Goal: Task Accomplishment & Management: Manage account settings

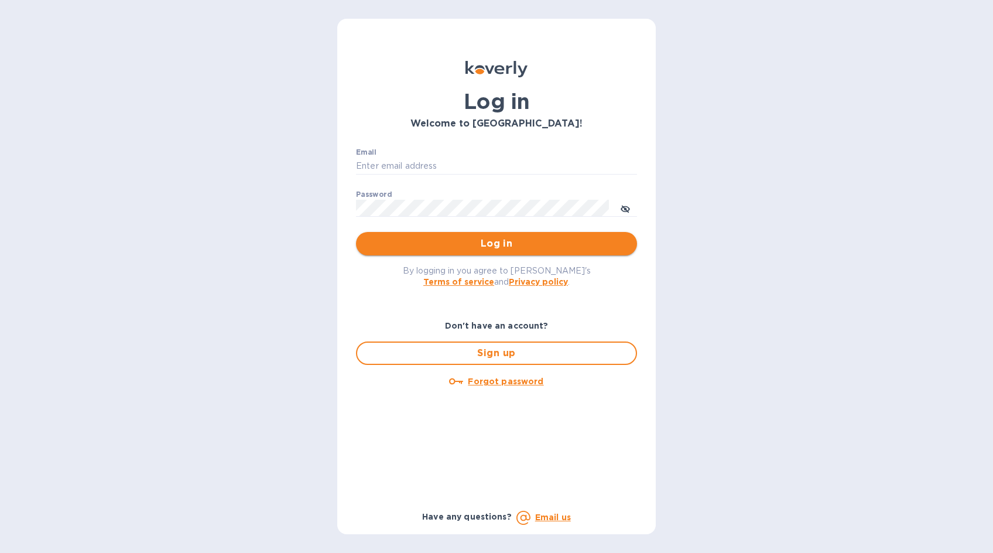
type input "[PERSON_NAME][EMAIL_ADDRESS][DOMAIN_NAME]"
click at [497, 240] on span "Log in" at bounding box center [496, 244] width 262 height 14
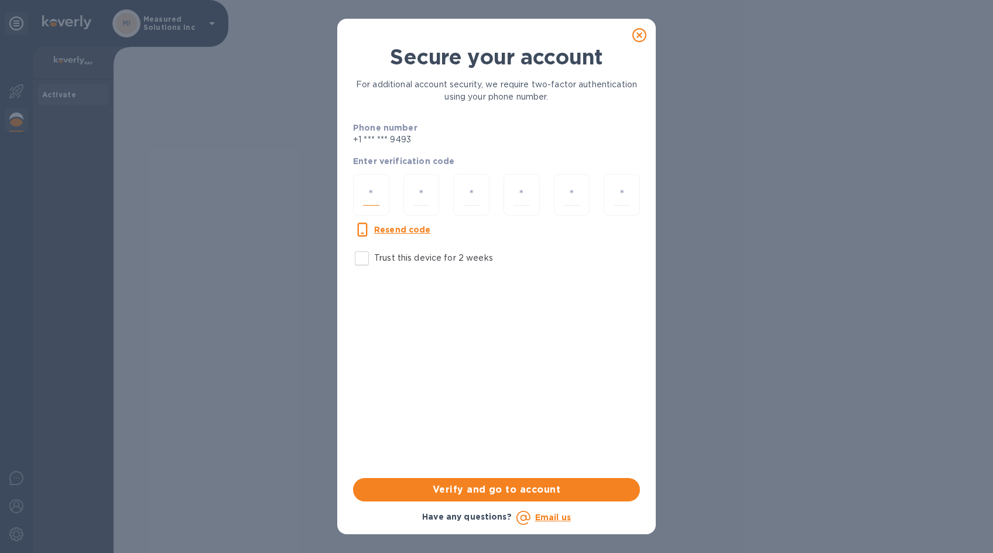
click at [367, 191] on input "number" at bounding box center [371, 195] width 16 height 22
type input "2"
type input "9"
type input "6"
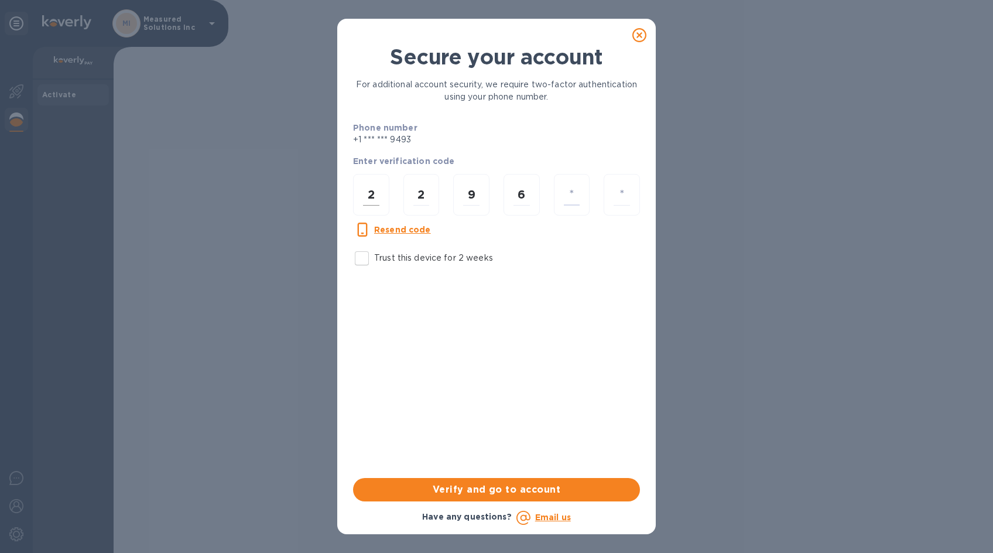
type input "3"
type input "7"
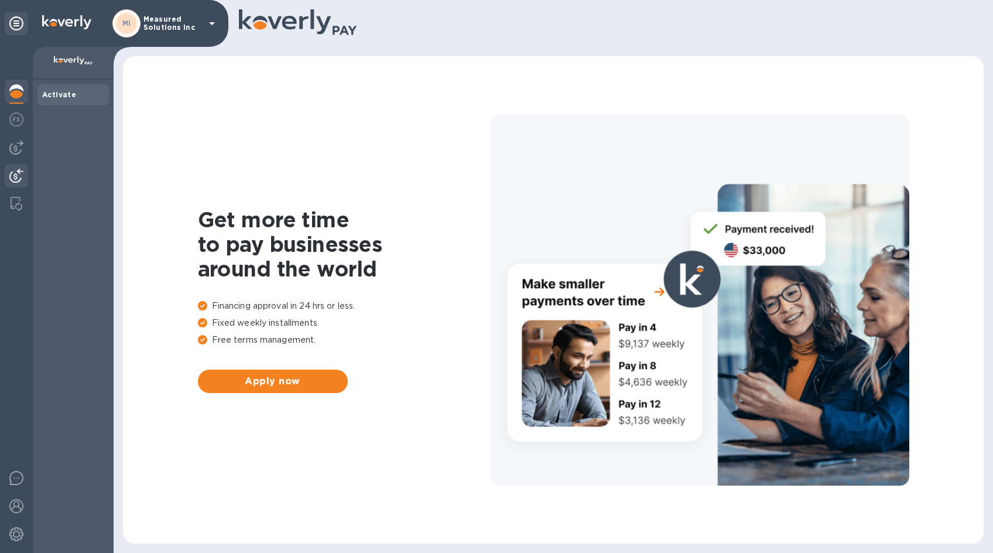
click at [12, 172] on img at bounding box center [16, 176] width 14 height 14
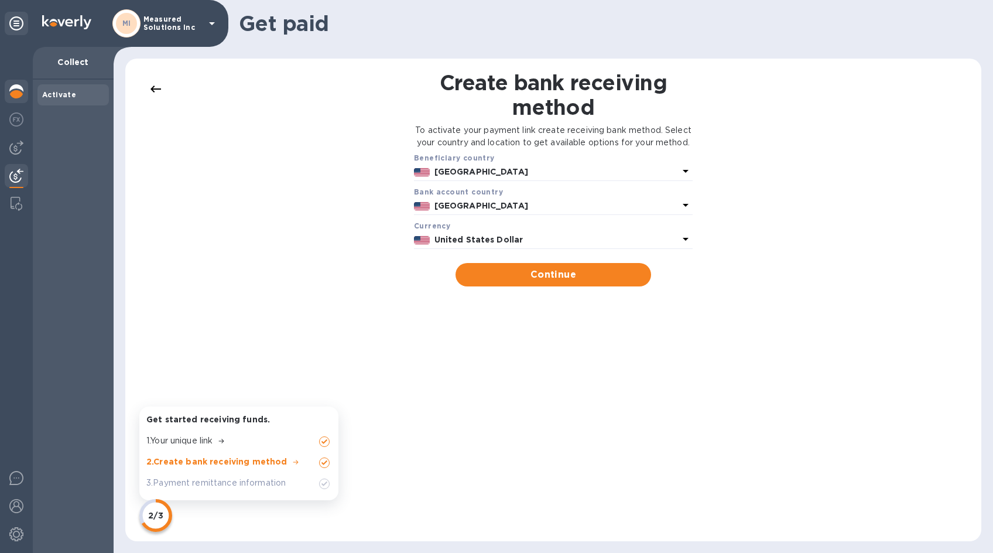
click at [22, 91] on img at bounding box center [16, 91] width 14 height 14
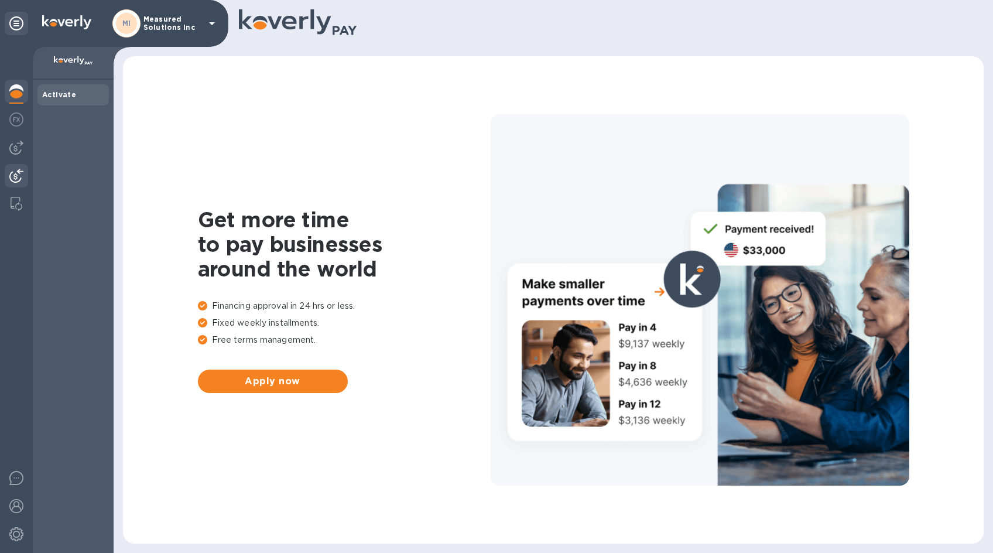
click at [15, 176] on img at bounding box center [16, 176] width 14 height 14
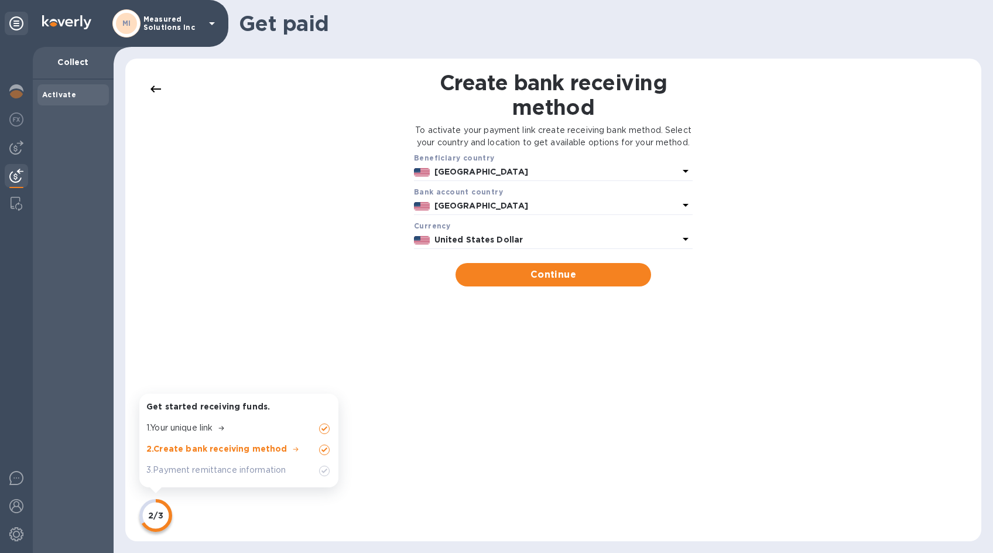
click at [158, 85] on icon at bounding box center [156, 89] width 14 height 14
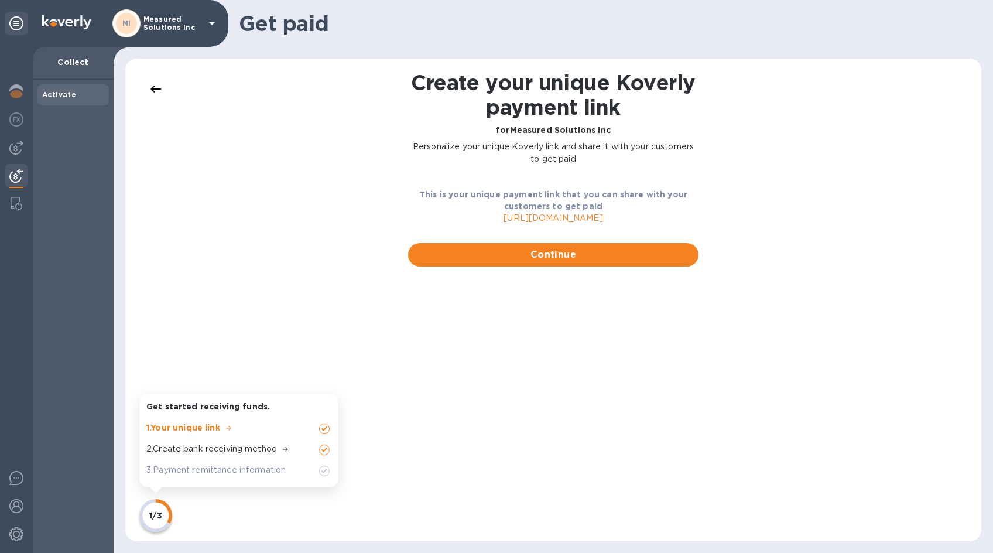
click at [159, 85] on icon at bounding box center [156, 89] width 14 height 14
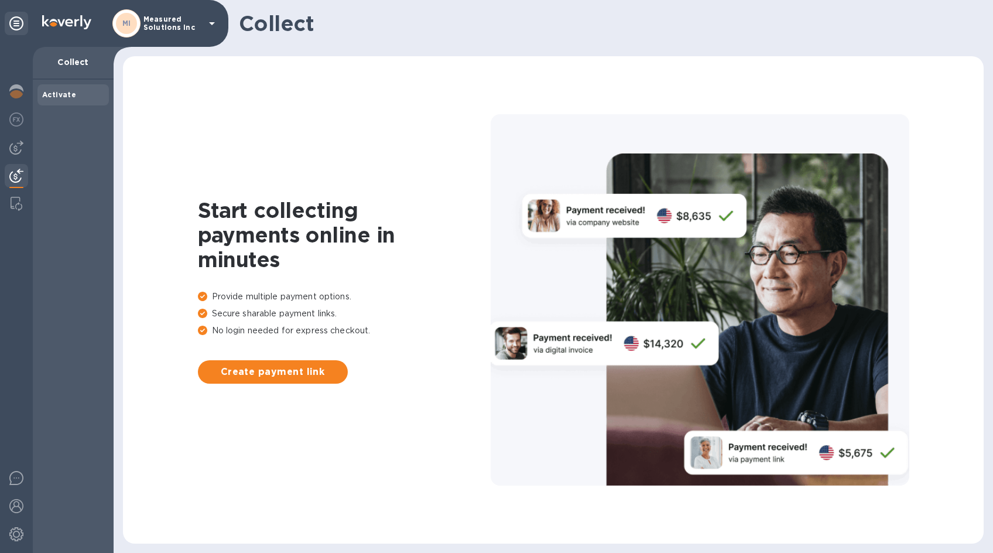
click at [12, 176] on img at bounding box center [16, 176] width 14 height 14
click at [14, 175] on img at bounding box center [16, 176] width 14 height 14
click at [18, 507] on img at bounding box center [16, 506] width 14 height 14
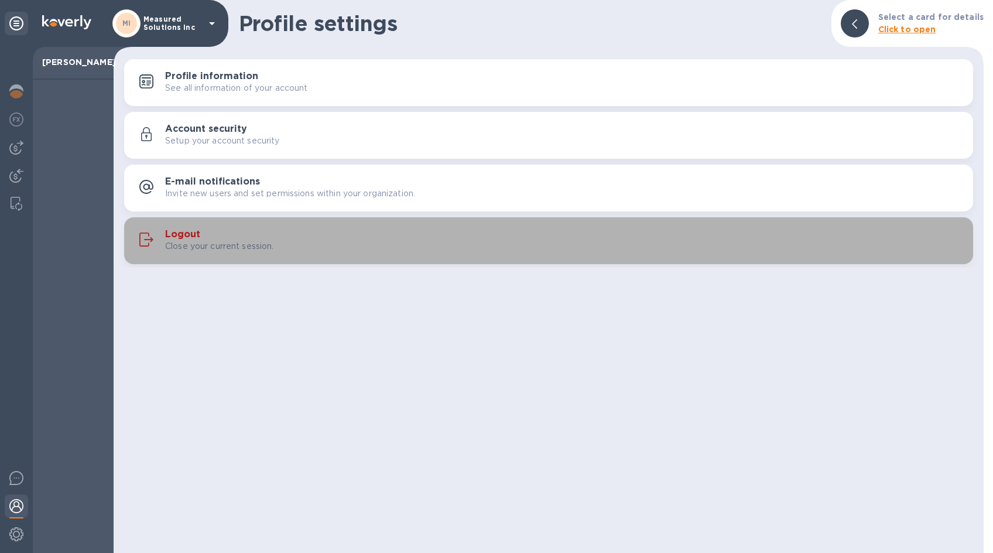
click at [181, 234] on h3 "Logout" at bounding box center [182, 234] width 35 height 11
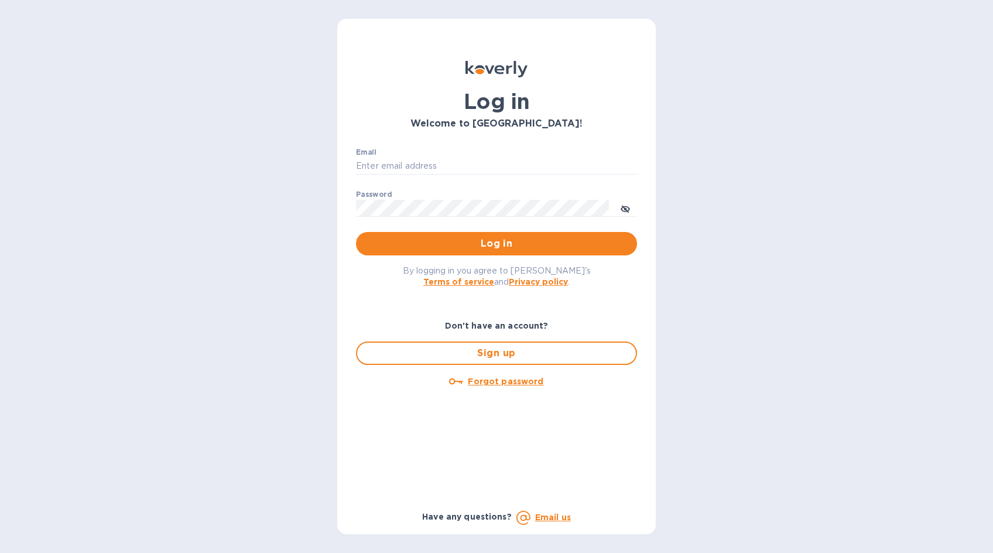
type input "[PERSON_NAME][EMAIL_ADDRESS][DOMAIN_NAME]"
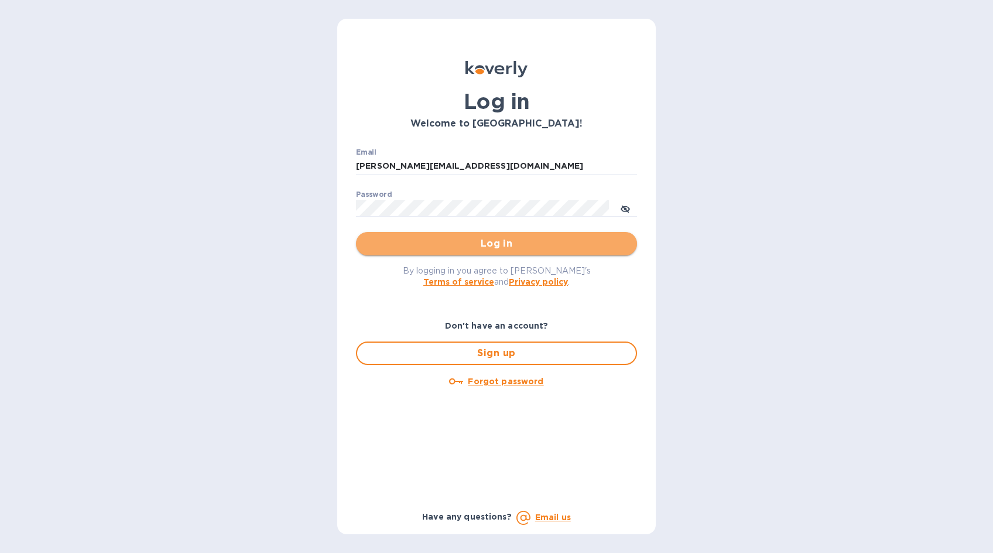
click at [511, 244] on span "Log in" at bounding box center [496, 244] width 262 height 14
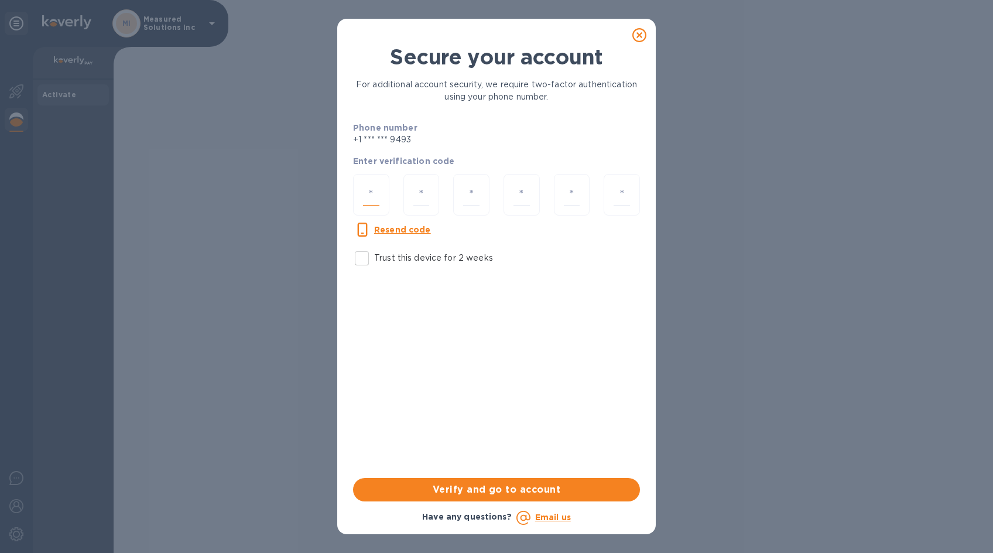
click at [373, 194] on input "number" at bounding box center [371, 195] width 16 height 22
type input "8"
type input "6"
type input "7"
type input "0"
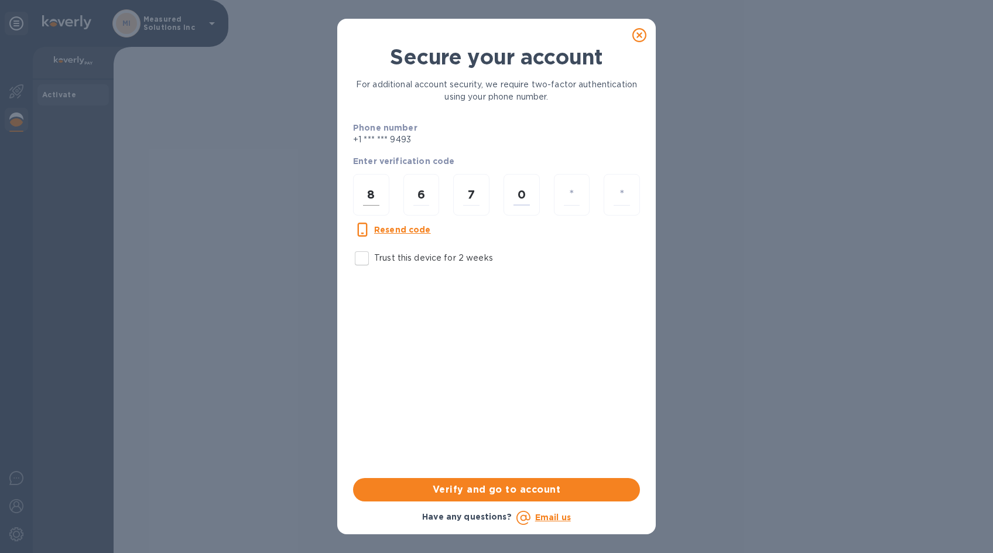
type input "7"
type input "6"
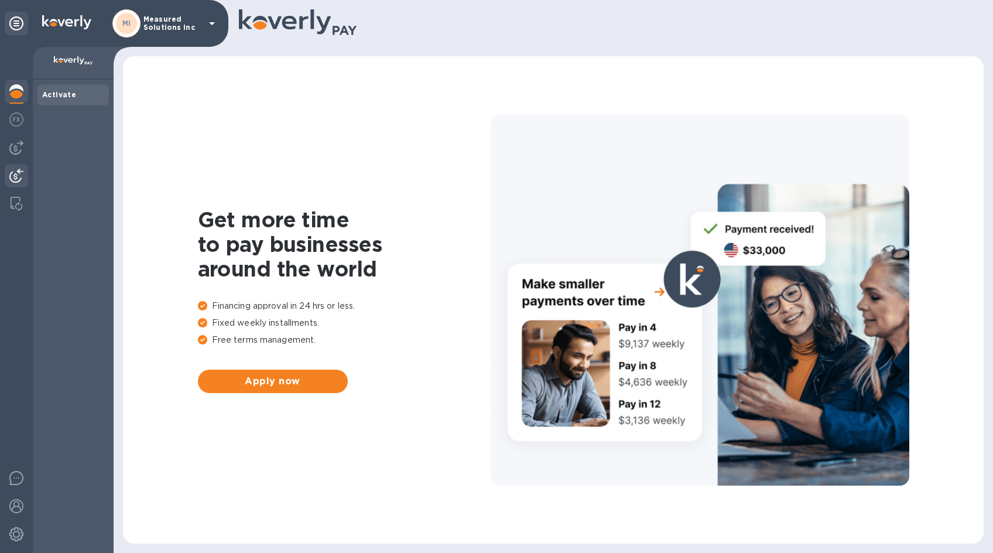
click at [13, 175] on img at bounding box center [16, 176] width 14 height 14
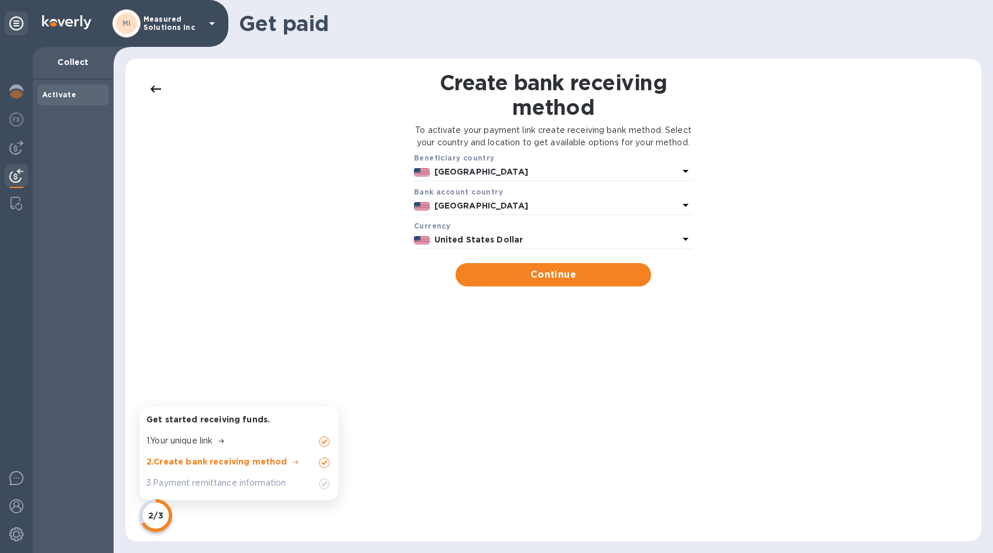
click at [20, 176] on img at bounding box center [16, 176] width 14 height 14
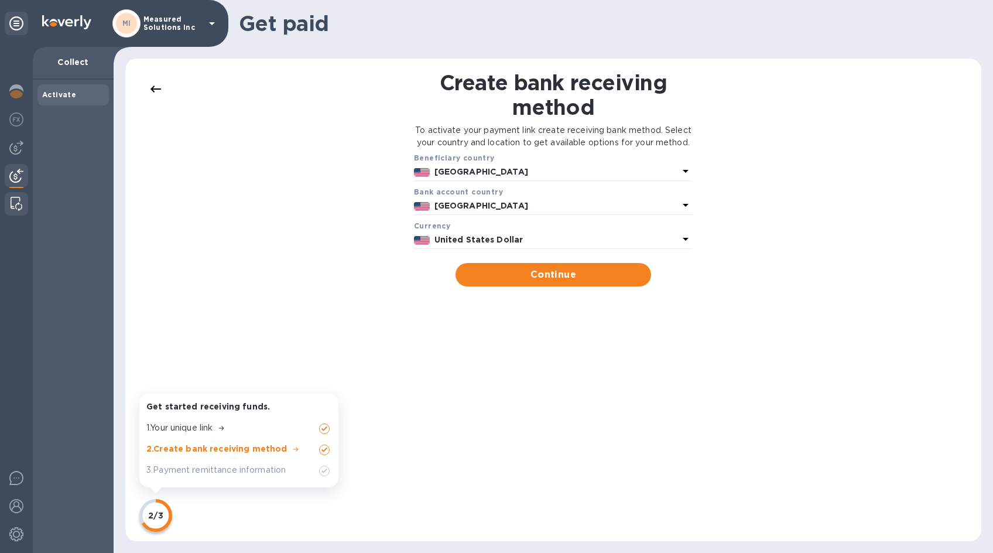
click at [20, 203] on img at bounding box center [17, 204] width 12 height 14
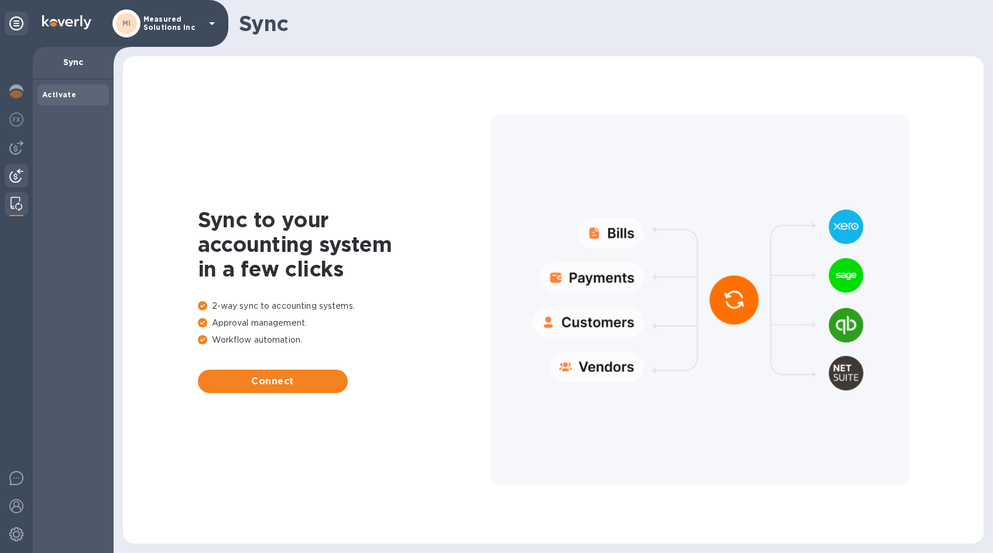
click at [17, 177] on img at bounding box center [16, 176] width 14 height 14
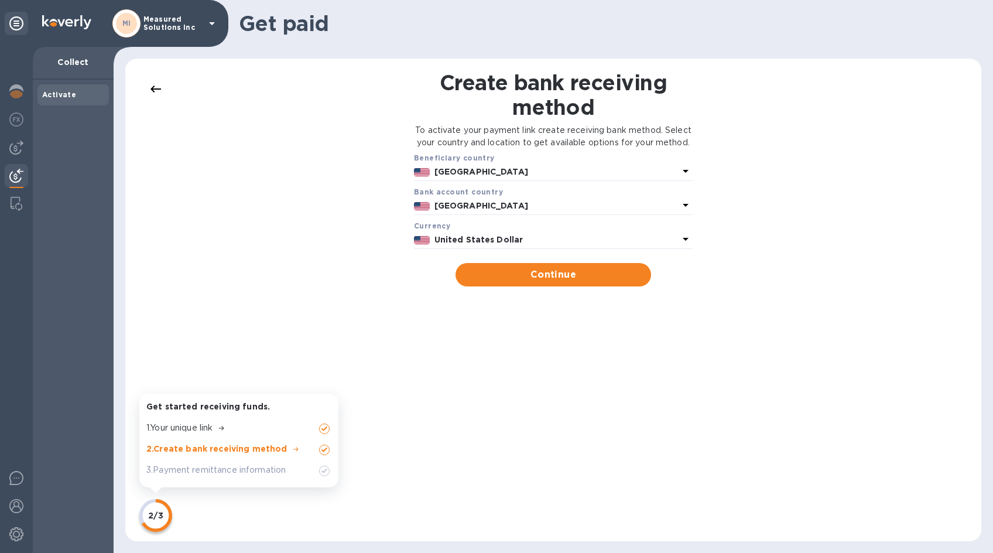
click at [206, 427] on p "1 . Your unique link" at bounding box center [179, 428] width 66 height 12
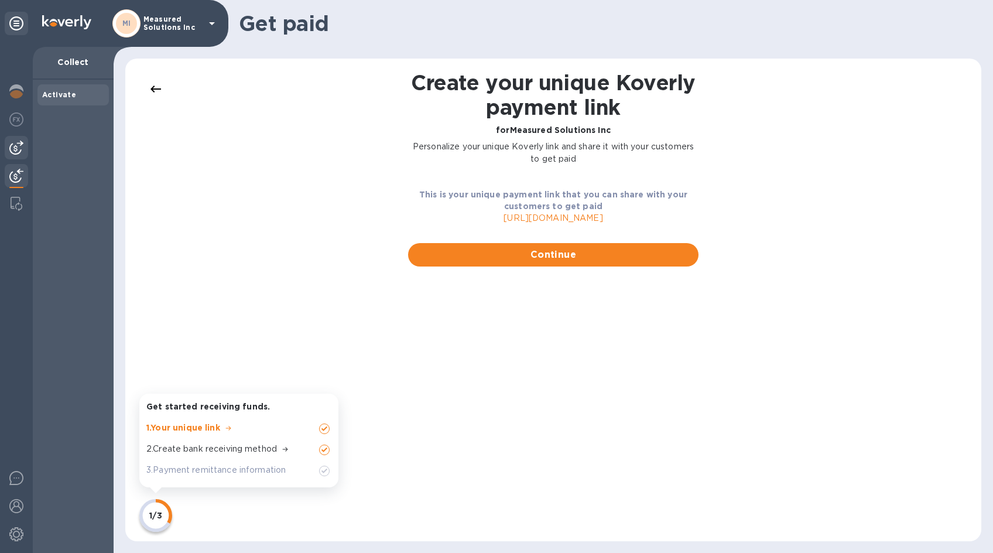
click at [18, 142] on img at bounding box center [16, 148] width 14 height 14
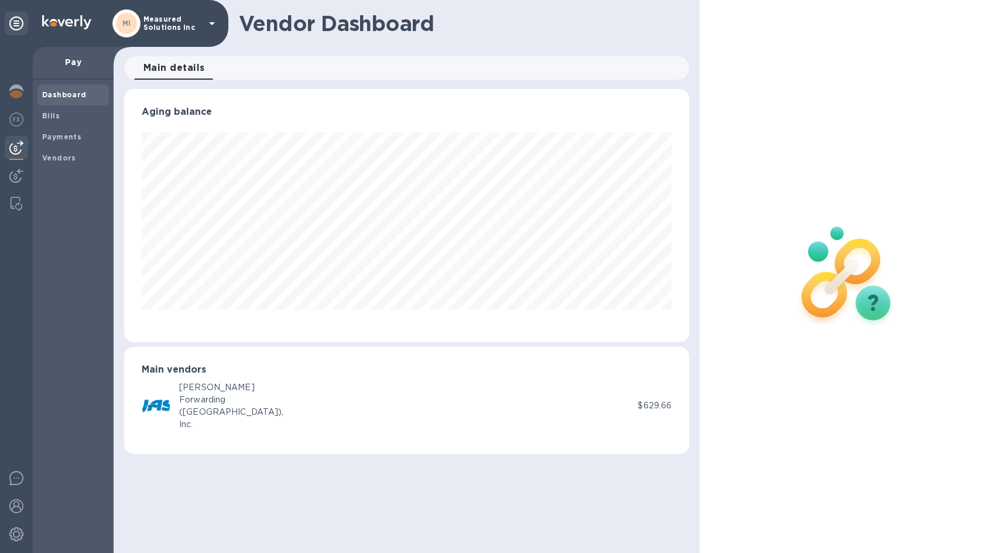
scroll to position [253, 566]
click at [52, 112] on b "Bills" at bounding box center [51, 115] width 18 height 9
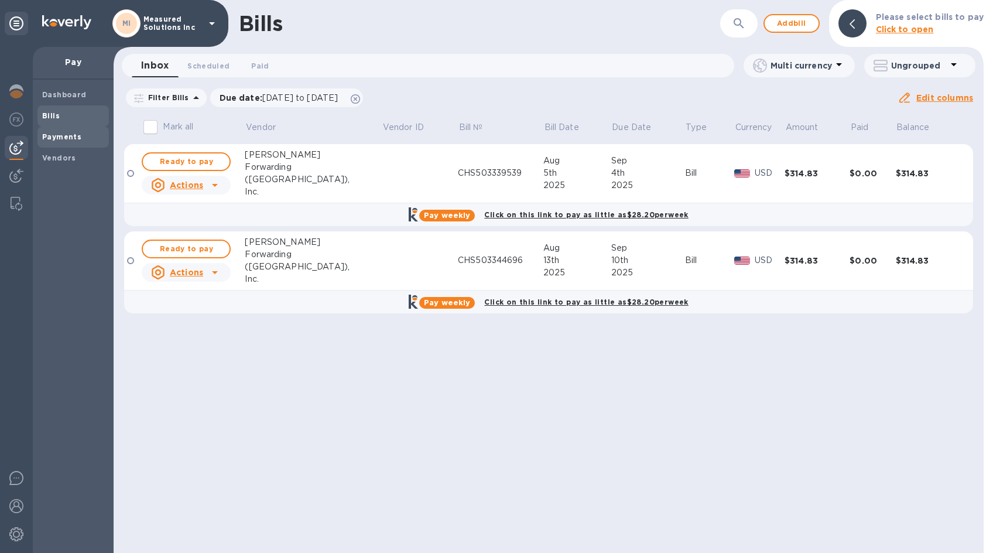
click at [61, 136] on b "Payments" at bounding box center [61, 136] width 39 height 9
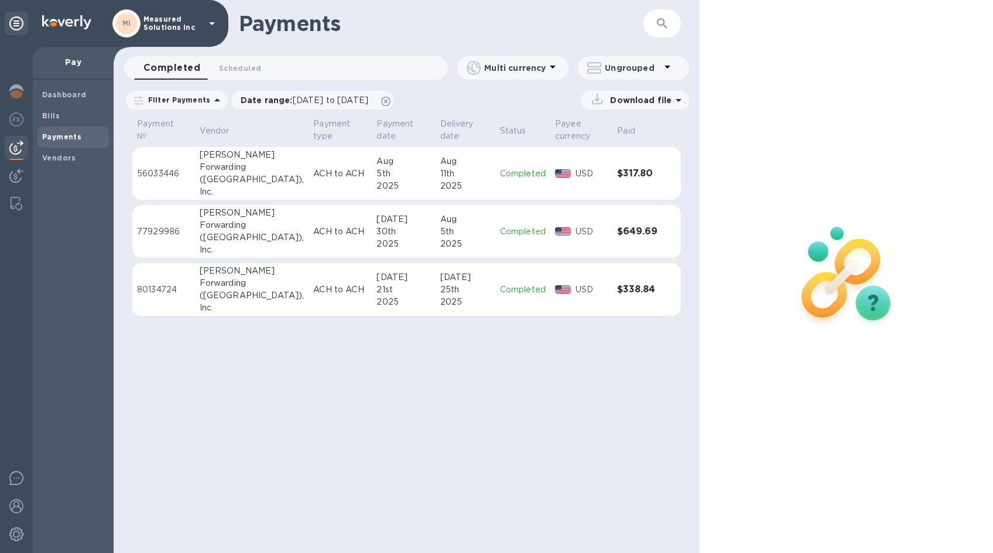
click at [181, 101] on p "Filter Payments" at bounding box center [176, 100] width 67 height 10
click at [470, 97] on div "Download file" at bounding box center [544, 100] width 289 height 19
click at [239, 70] on span "Scheduled 0" at bounding box center [240, 68] width 42 height 12
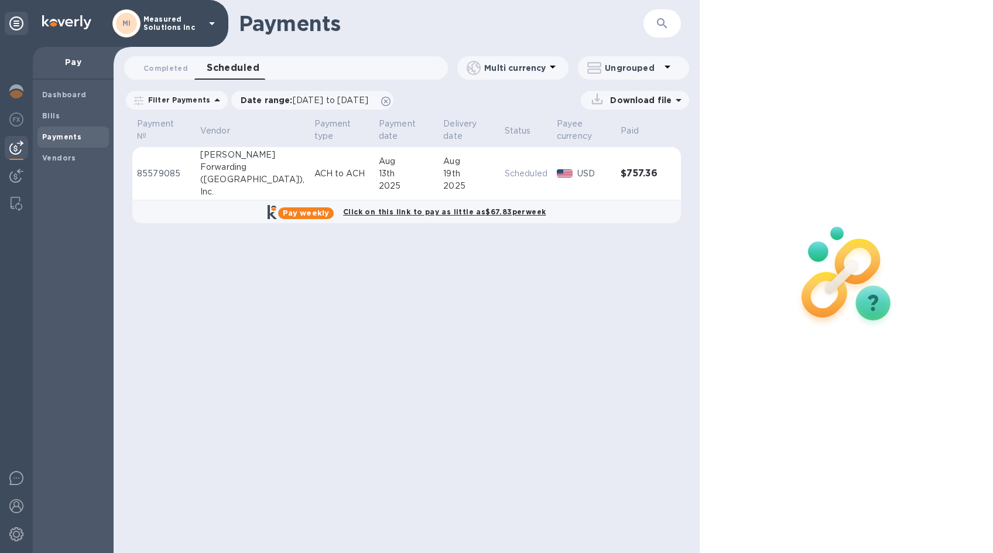
click at [505, 171] on p "Scheduled" at bounding box center [526, 173] width 43 height 12
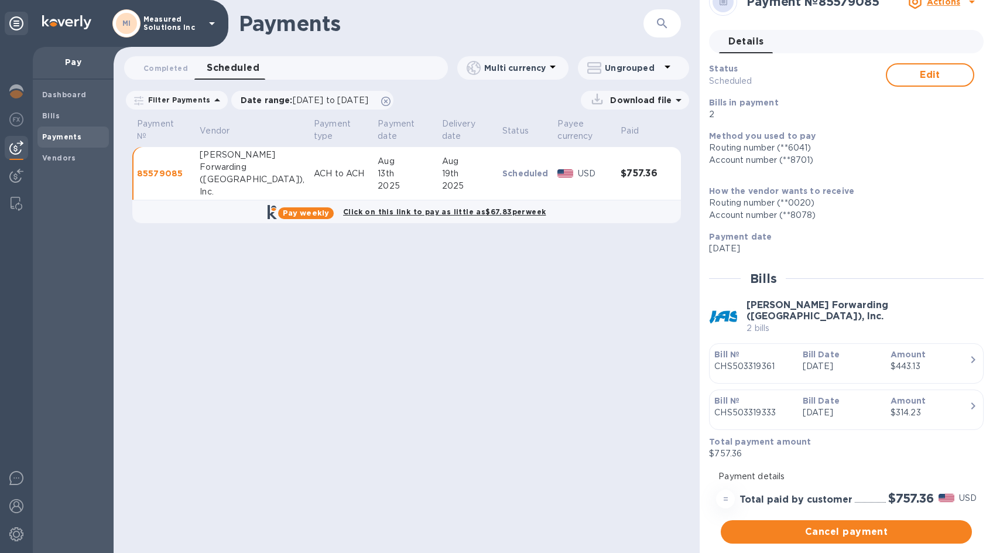
scroll to position [23, 0]
click at [924, 69] on span "Edit" at bounding box center [930, 73] width 67 height 14
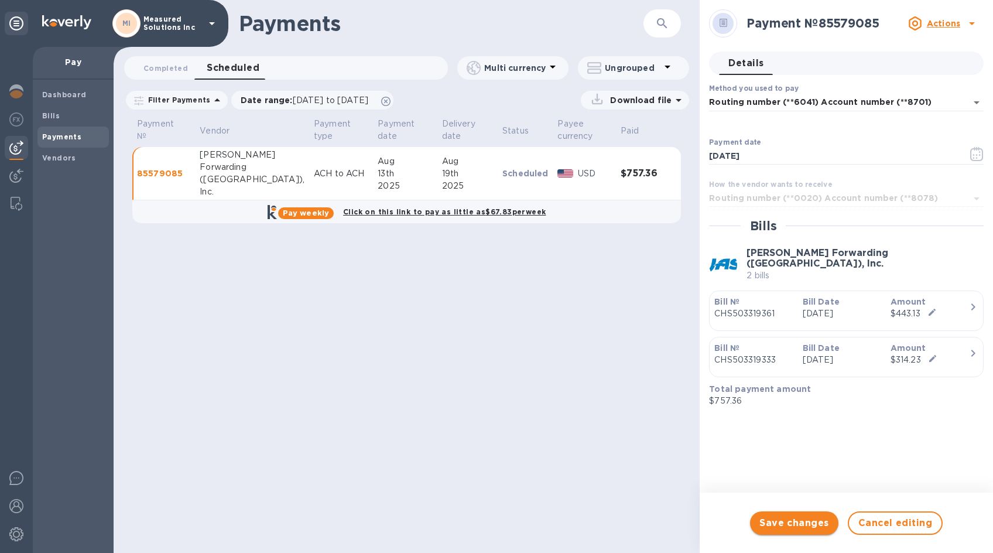
click at [794, 522] on span "Save changes" at bounding box center [794, 523] width 70 height 14
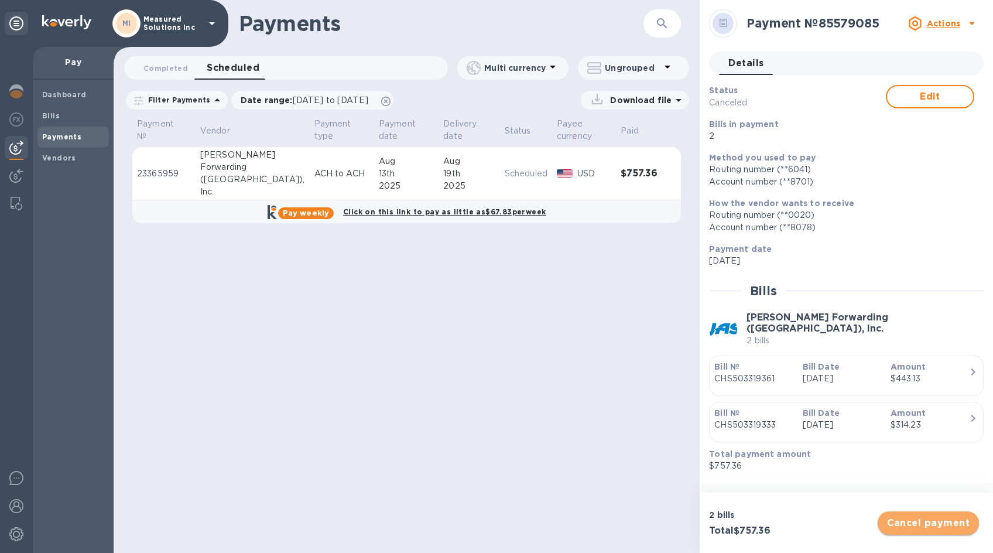
click at [950, 518] on span "Cancel payment" at bounding box center [928, 523] width 83 height 14
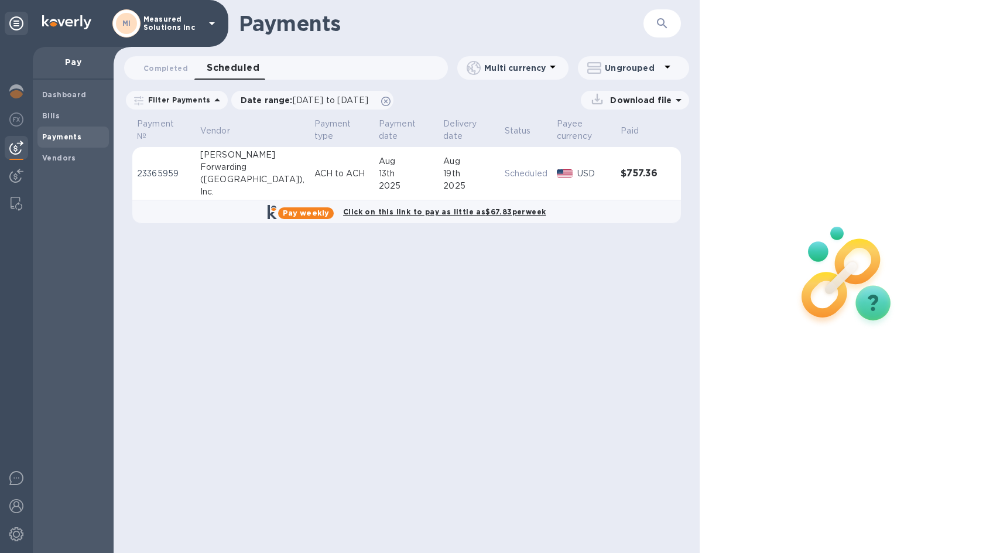
click at [386, 292] on div "Payments ​ Completed 0 Scheduled 0 Multi currency Ungrouped Filter Payments Dat…" at bounding box center [407, 276] width 586 height 553
click at [153, 67] on span "Completed 0" at bounding box center [165, 68] width 45 height 12
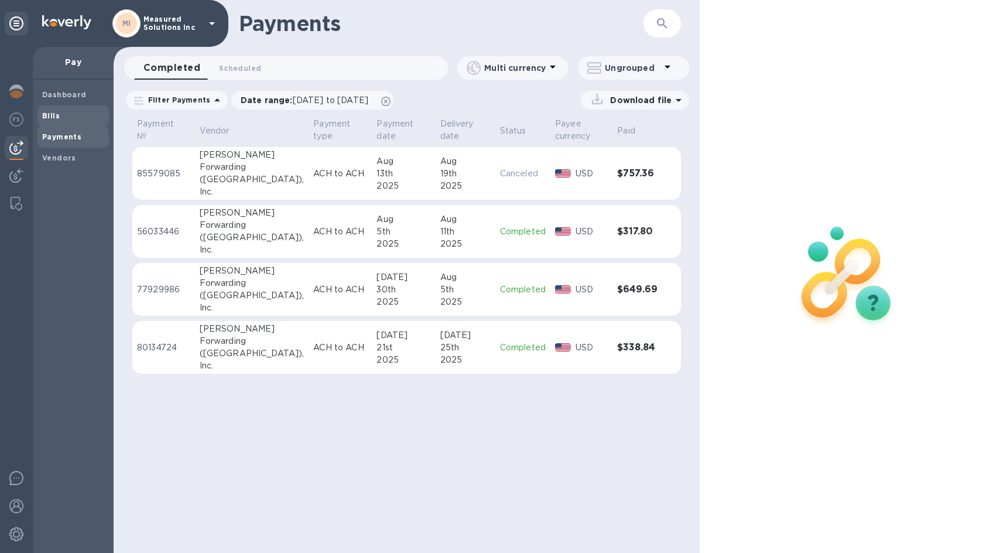
click at [49, 121] on span "Bills" at bounding box center [51, 116] width 18 height 12
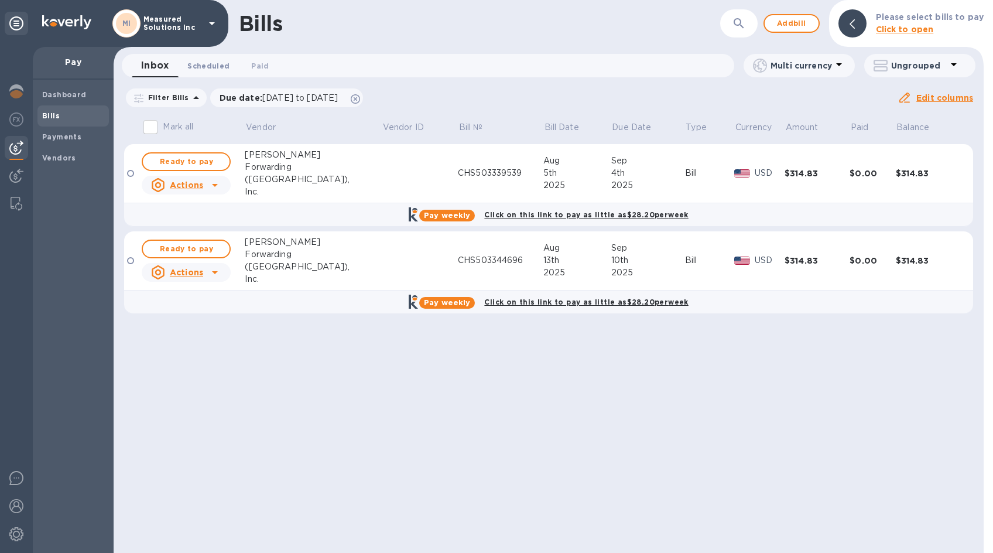
click at [210, 64] on span "Scheduled 0" at bounding box center [208, 66] width 42 height 12
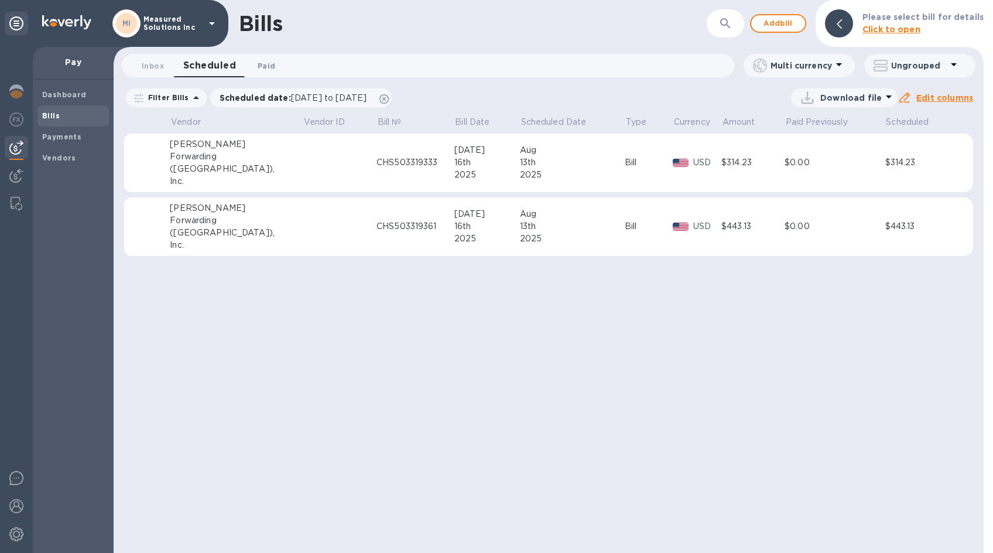
click at [266, 65] on span "Paid 0" at bounding box center [267, 66] width 18 height 12
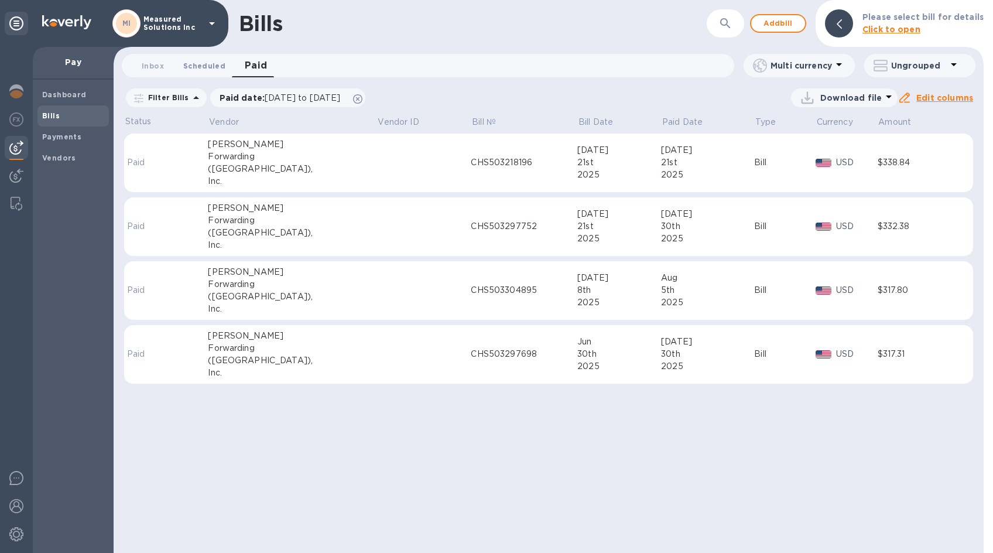
click at [204, 74] on button "Scheduled 0" at bounding box center [204, 65] width 61 height 23
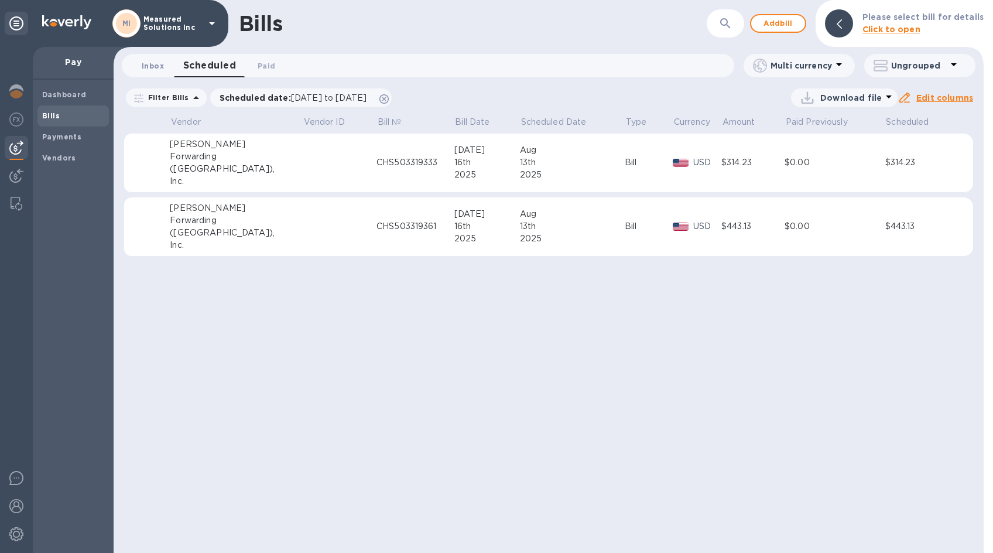
click at [156, 63] on span "Inbox 0" at bounding box center [153, 66] width 22 height 12
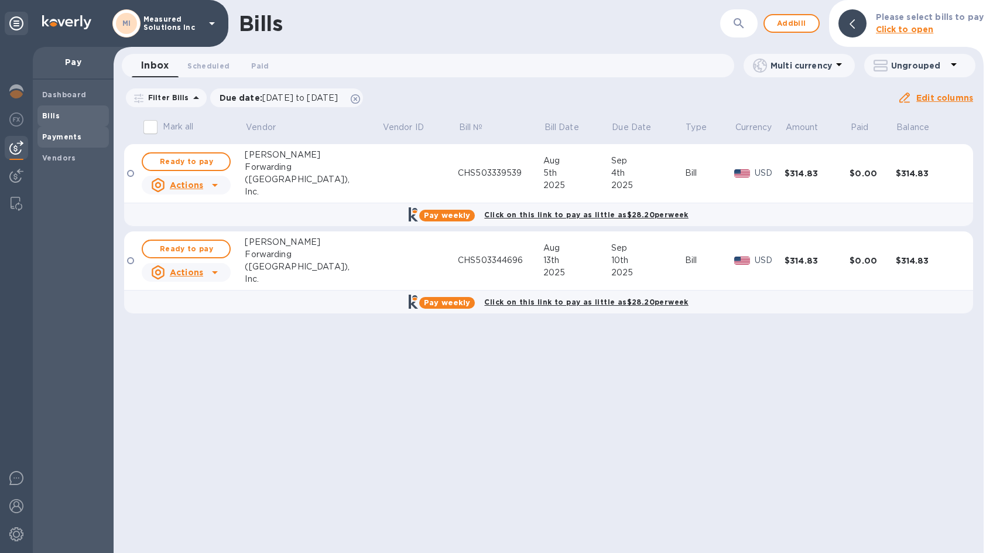
click at [67, 136] on b "Payments" at bounding box center [61, 136] width 39 height 9
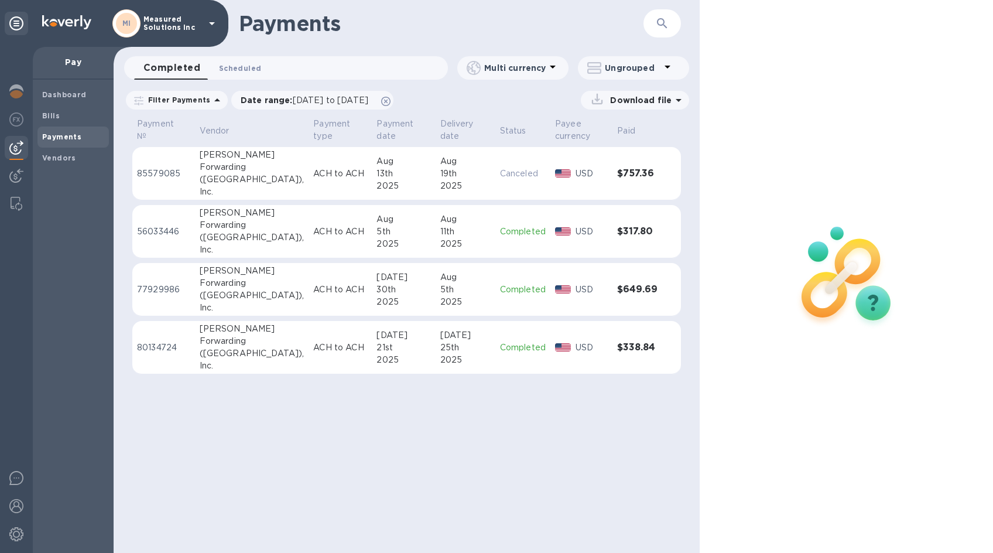
click at [234, 68] on span "Scheduled 0" at bounding box center [240, 68] width 42 height 12
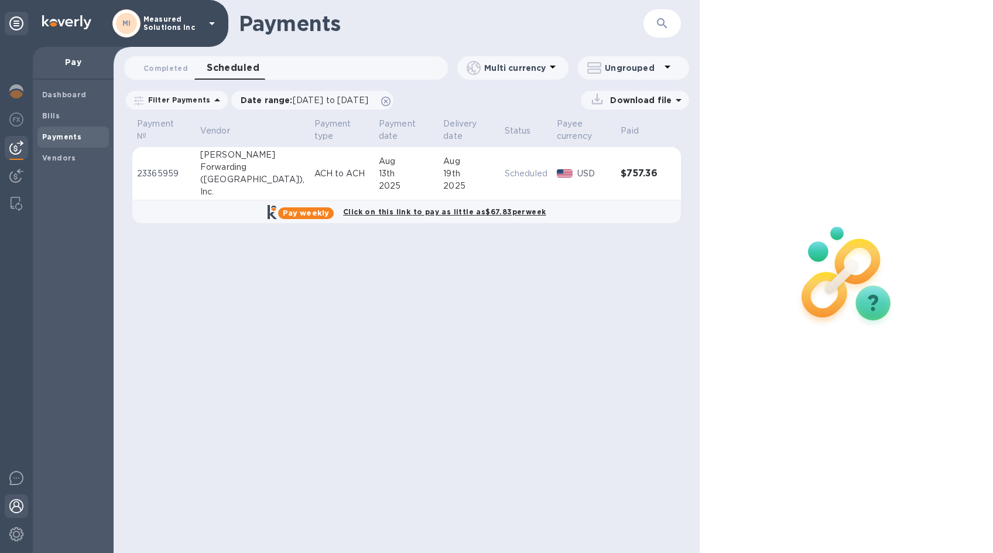
click at [13, 502] on img at bounding box center [16, 506] width 14 height 14
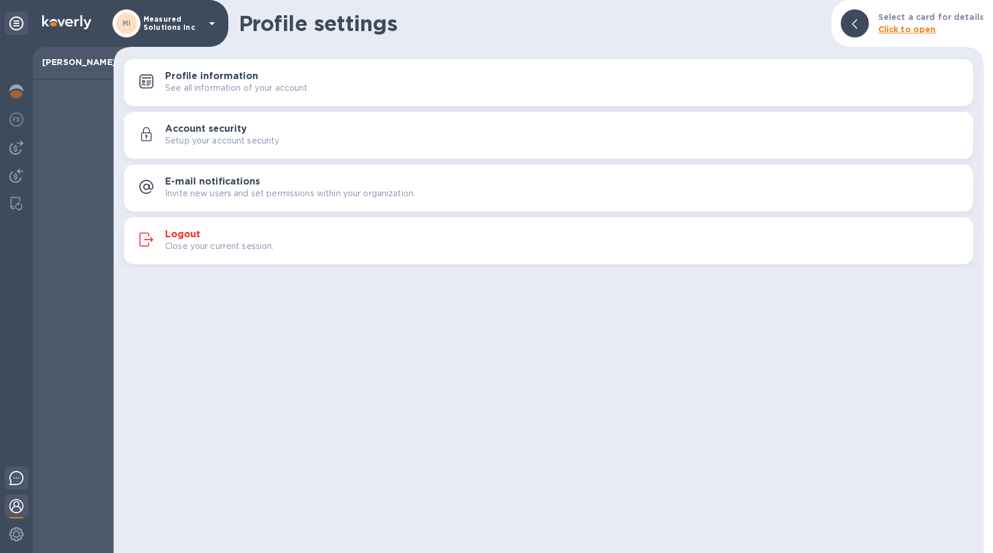
click at [17, 478] on img at bounding box center [16, 478] width 14 height 14
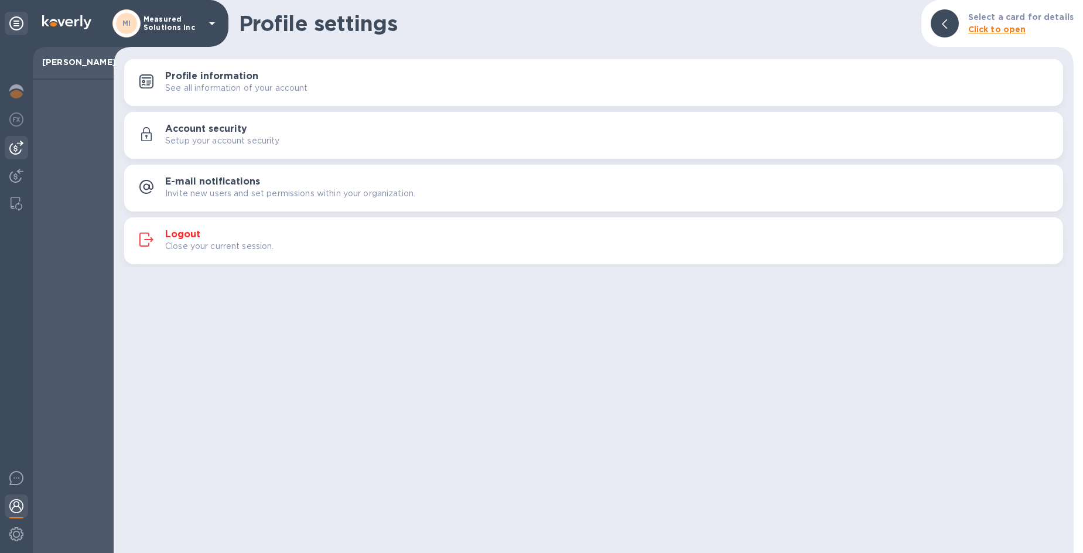
click at [19, 143] on img at bounding box center [16, 148] width 14 height 14
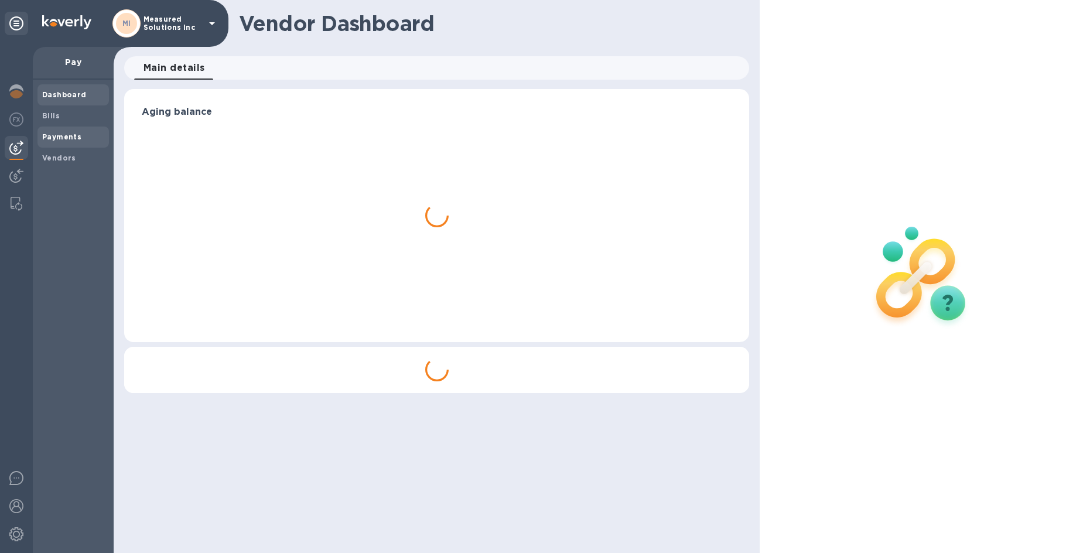
click at [59, 137] on b "Payments" at bounding box center [61, 136] width 39 height 9
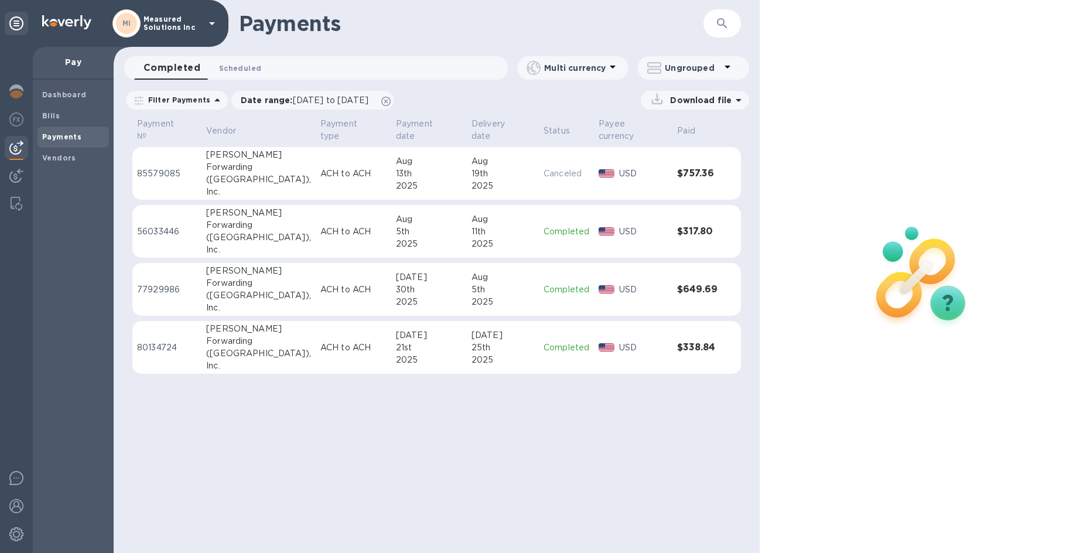
click at [240, 69] on span "Scheduled 0" at bounding box center [240, 68] width 42 height 12
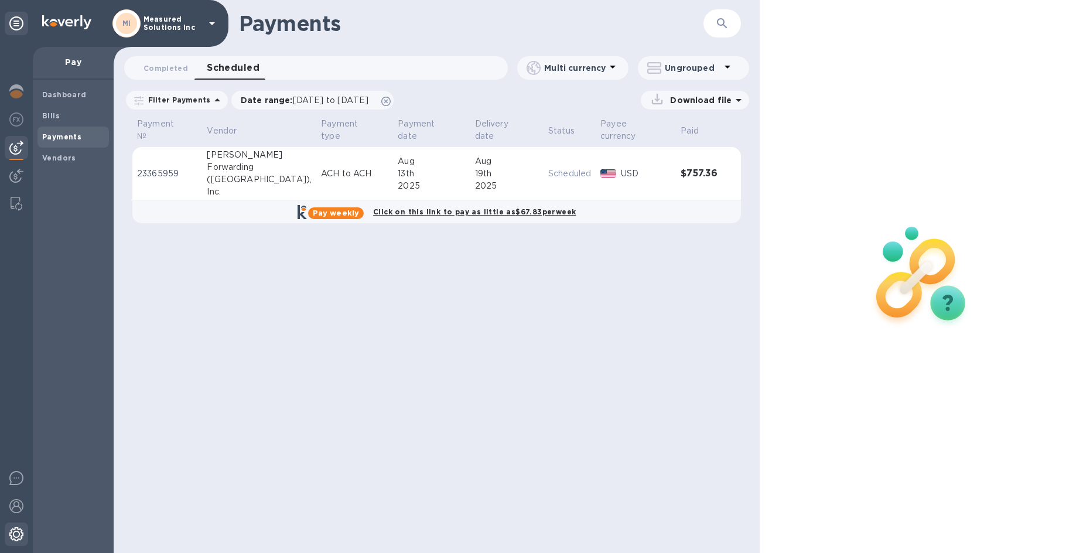
click at [18, 531] on img at bounding box center [16, 534] width 14 height 14
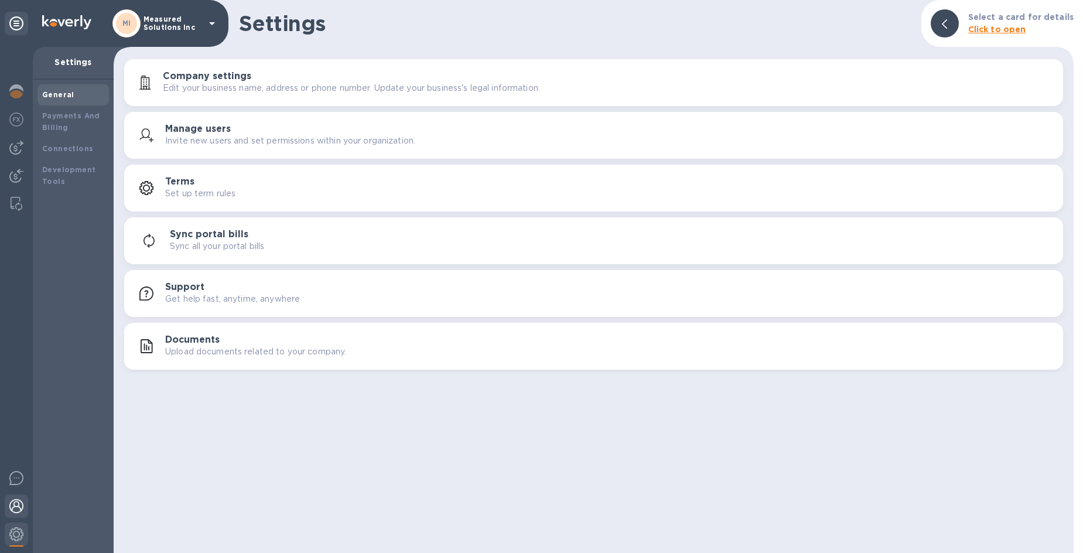
click at [19, 507] on img at bounding box center [16, 506] width 14 height 14
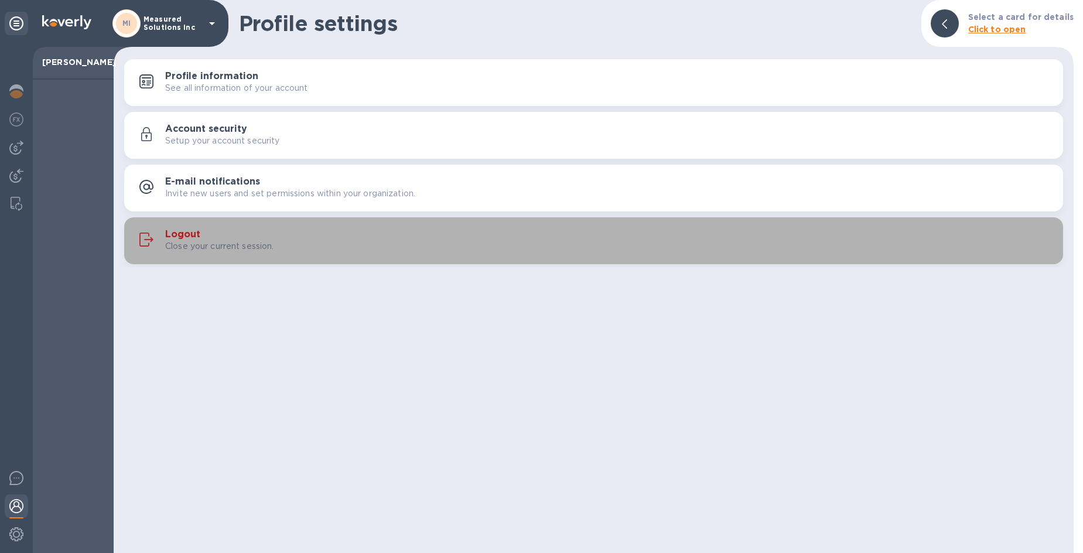
click at [183, 234] on h3 "Logout" at bounding box center [182, 234] width 35 height 11
